Goal: Book appointment/travel/reservation

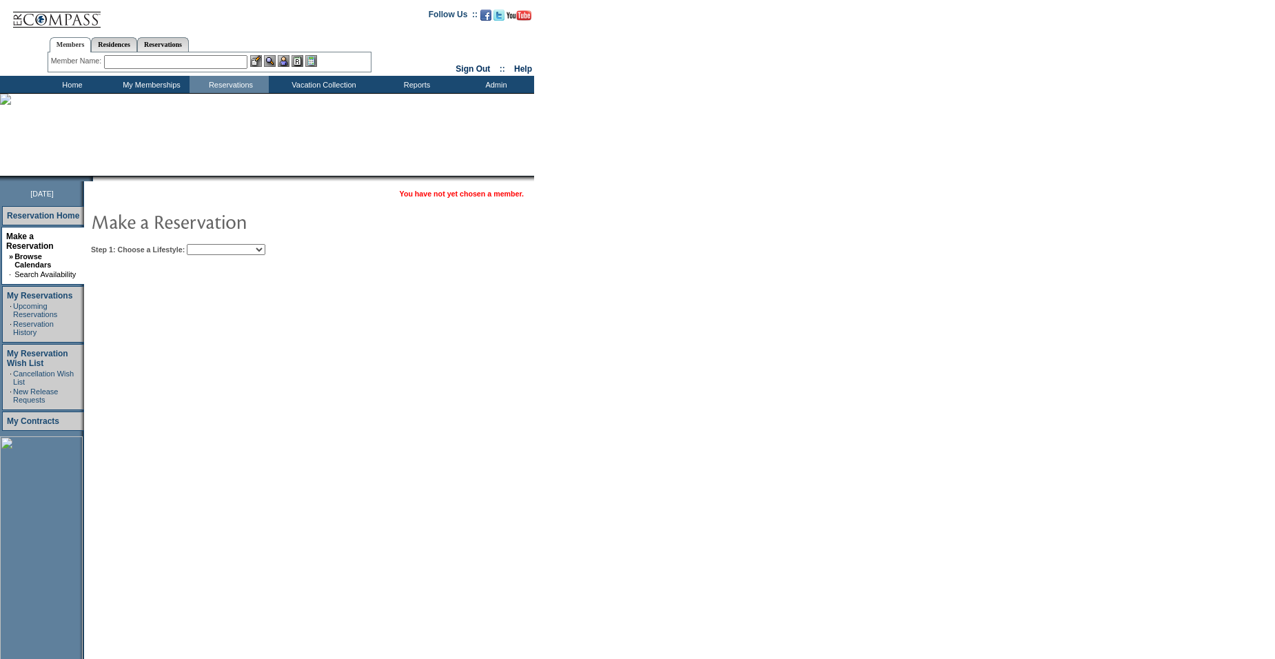
drag, startPoint x: 253, startPoint y: 248, endPoint x: 249, endPoint y: 256, distance: 9.0
click at [253, 248] on select "Beach Leisure Metropolitan Mountain OIAL for Adventure OIAL for Couples OIAL fo…" at bounding box center [226, 249] width 79 height 11
select select "Leisure"
click at [210, 245] on select "Beach Leisure Metropolitan Mountain OIAL for Adventure OIAL for Couples OIAL fo…" at bounding box center [226, 249] width 79 height 11
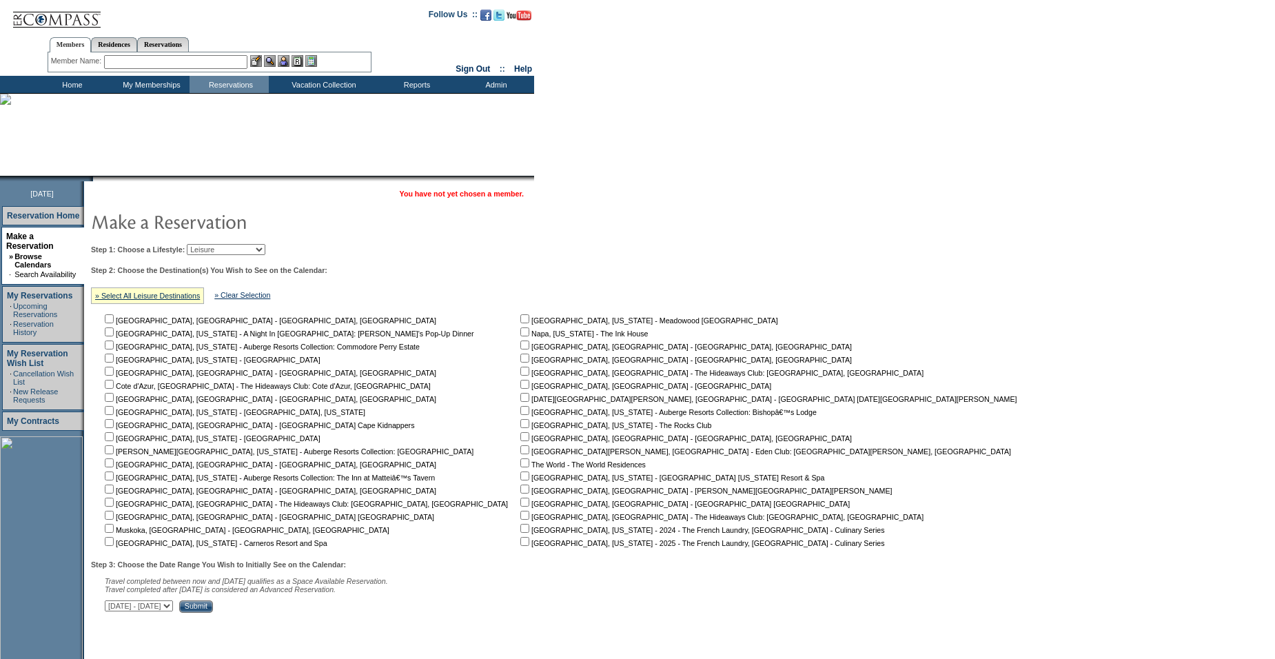
click at [114, 542] on input "checkbox" at bounding box center [109, 541] width 9 height 9
checkbox input "true"
click at [213, 613] on input "Submit" at bounding box center [196, 606] width 34 height 12
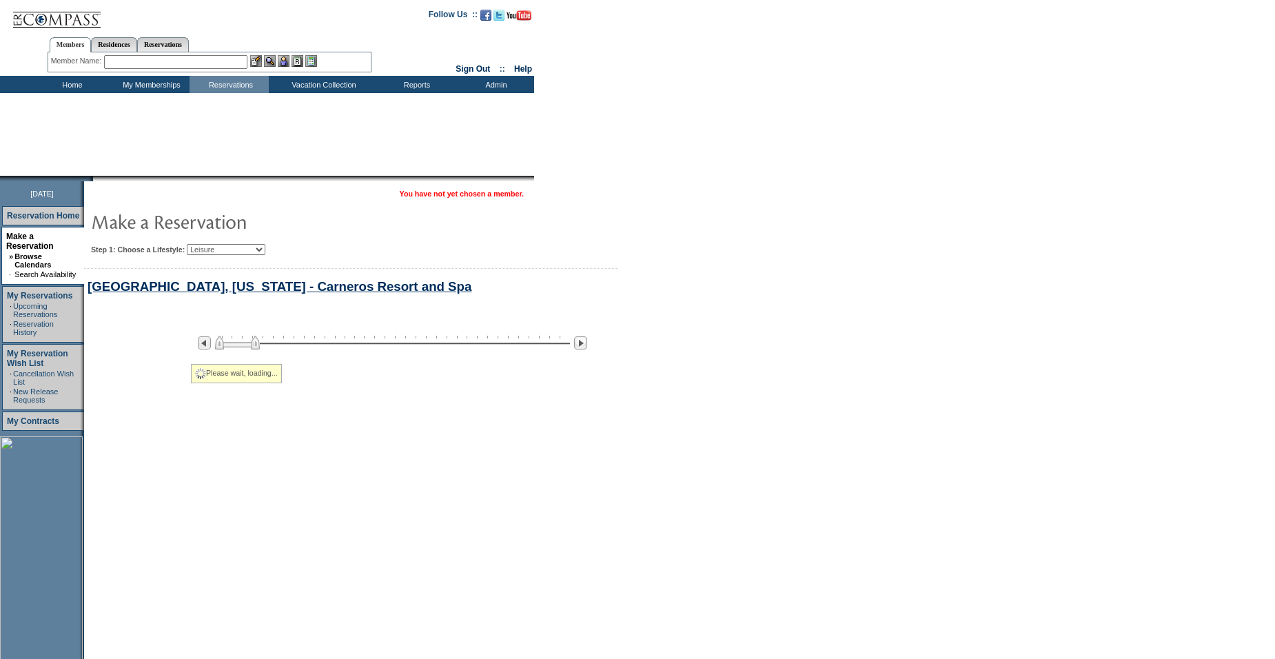
select select "Leisure"
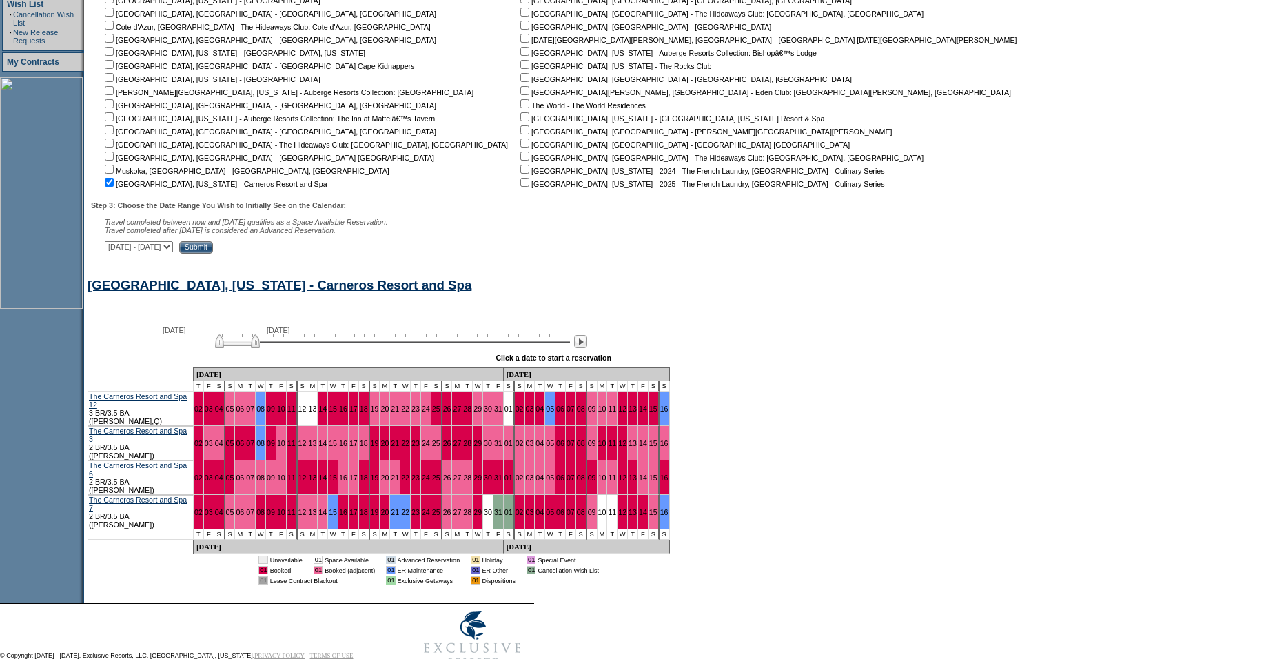
scroll to position [360, 0]
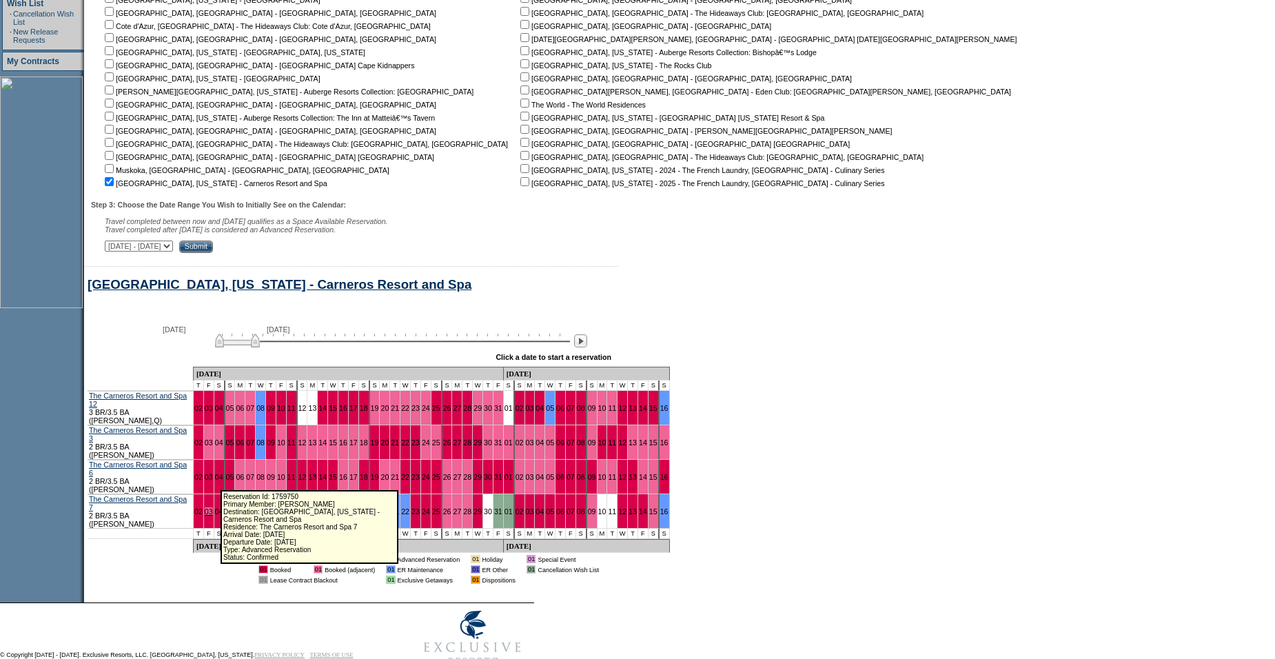
click at [213, 507] on link "03" at bounding box center [209, 511] width 8 height 8
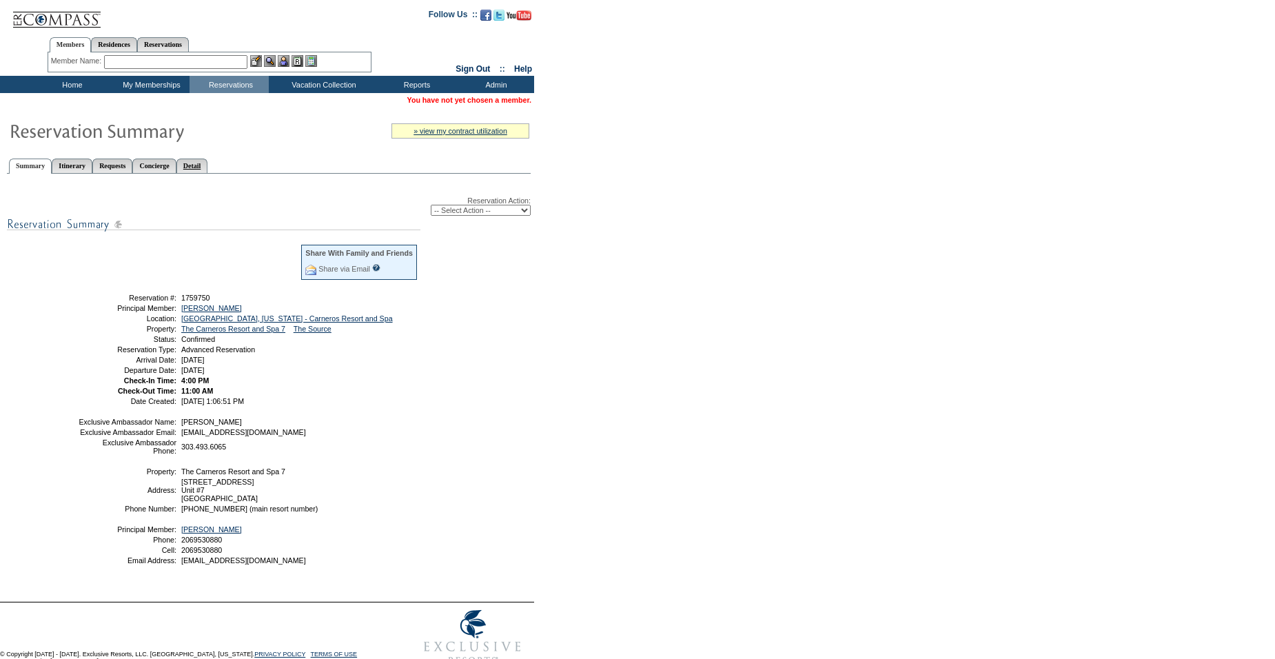
click at [208, 164] on link "Detail" at bounding box center [192, 166] width 32 height 14
